Goal: Task Accomplishment & Management: Manage account settings

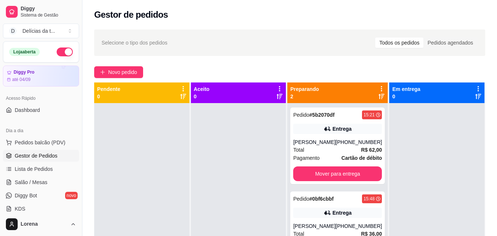
click at [376, 174] on div "Mover para entrega" at bounding box center [337, 173] width 89 height 15
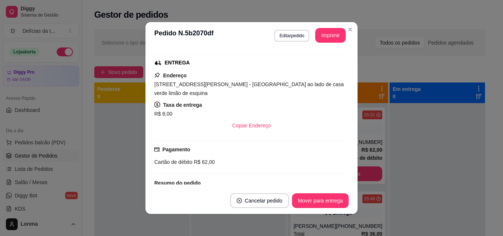
scroll to position [184, 0]
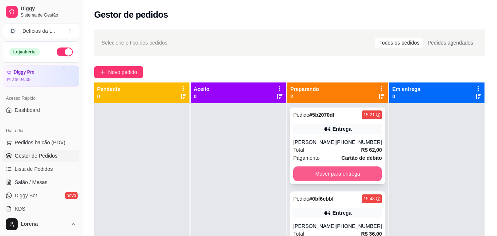
click at [365, 170] on button "Mover para entrega" at bounding box center [337, 173] width 89 height 15
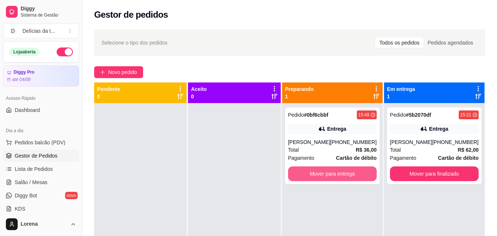
click at [365, 170] on button "Mover para entrega" at bounding box center [332, 173] width 89 height 15
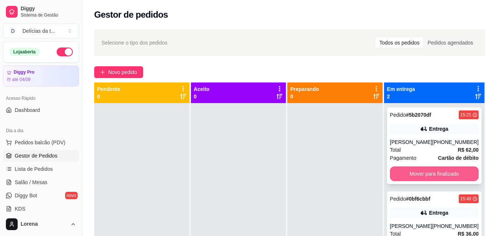
click at [423, 173] on button "Mover para finalizado" at bounding box center [434, 173] width 89 height 15
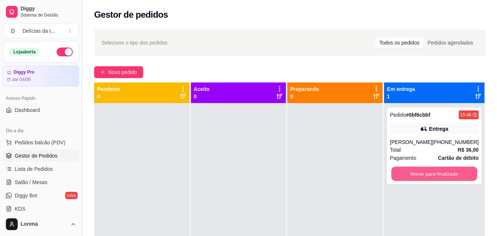
click at [423, 173] on button "Mover para finalizado" at bounding box center [434, 174] width 86 height 14
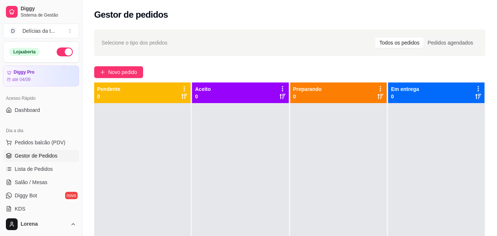
click at [59, 50] on button "button" at bounding box center [65, 51] width 16 height 9
click at [64, 53] on button "button" at bounding box center [65, 51] width 16 height 9
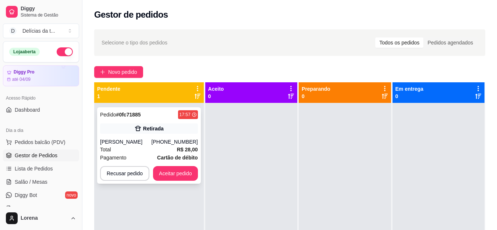
click at [135, 148] on div "Total R$ 28,00" at bounding box center [149, 150] width 98 height 8
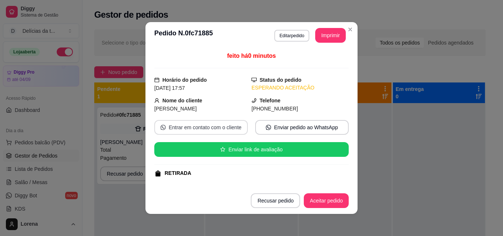
scroll to position [96, 0]
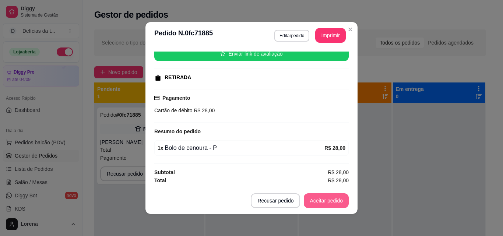
click at [332, 199] on button "Aceitar pedido" at bounding box center [326, 200] width 45 height 15
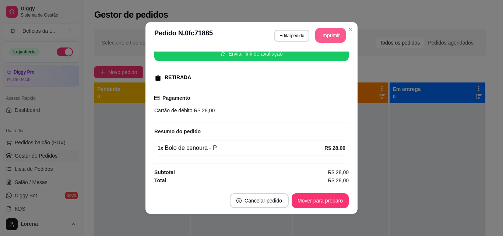
click at [318, 38] on button "Imprimir" at bounding box center [330, 35] width 31 height 15
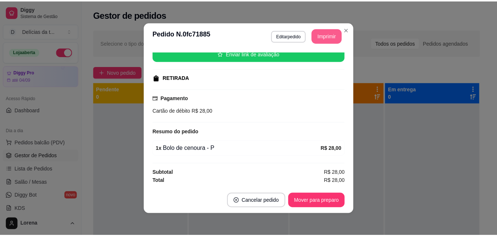
scroll to position [0, 0]
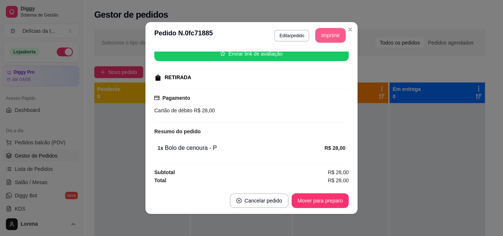
click at [333, 196] on button "Mover para preparo" at bounding box center [319, 200] width 57 height 15
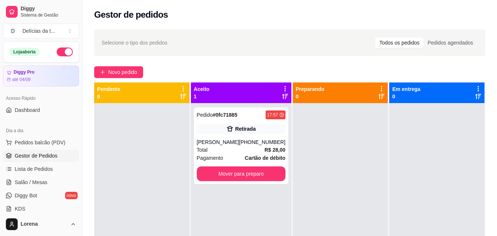
click at [64, 53] on button "button" at bounding box center [65, 51] width 16 height 9
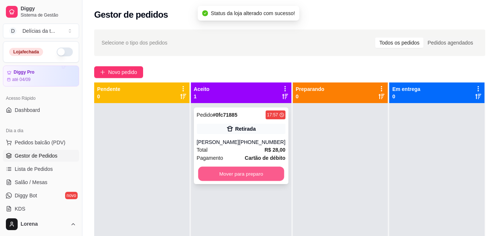
click at [222, 176] on button "Mover para preparo" at bounding box center [241, 174] width 86 height 14
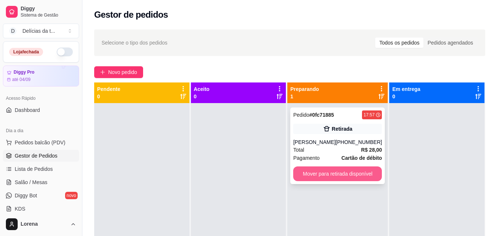
click at [335, 170] on button "Mover para retirada disponível" at bounding box center [337, 173] width 89 height 15
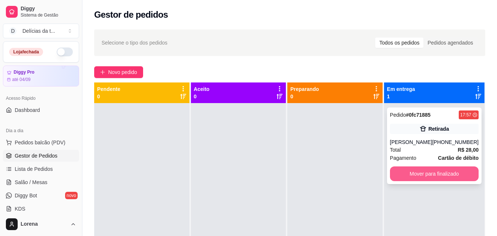
click at [417, 176] on button "Mover para finalizado" at bounding box center [434, 173] width 89 height 15
